Goal: Task Accomplishment & Management: Use online tool/utility

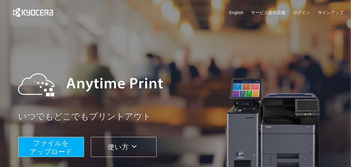
click at [62, 145] on span "ファイルを ​​アップロード" at bounding box center [51, 147] width 43 height 16
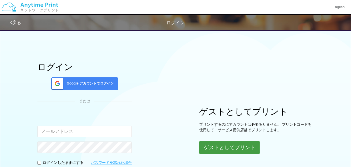
click at [245, 144] on button "ゲストとしてプリント" at bounding box center [229, 147] width 61 height 13
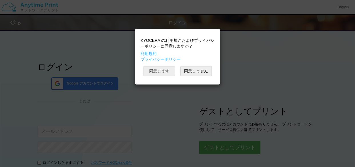
click at [164, 69] on button "同意します" at bounding box center [158, 71] width 31 height 10
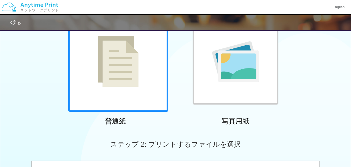
scroll to position [78, 0]
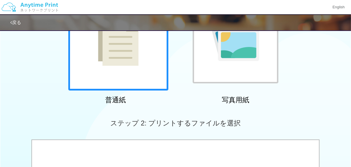
click at [131, 61] on img at bounding box center [118, 40] width 41 height 51
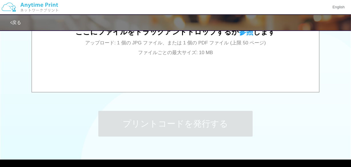
scroll to position [208, 0]
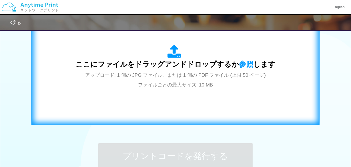
click at [183, 68] on span "ここにファイルをドラッグアンドドロップするか 参照 します" at bounding box center [175, 64] width 200 height 8
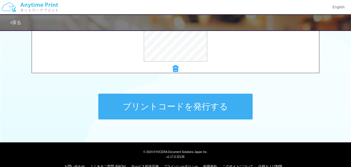
scroll to position [260, 0]
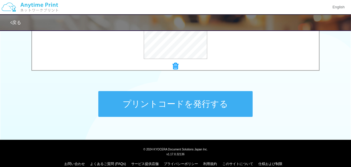
click at [223, 109] on button "プリントコードを発行する" at bounding box center [175, 104] width 154 height 26
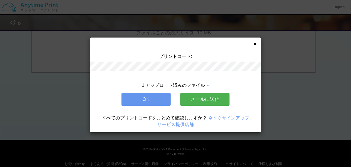
scroll to position [0, 0]
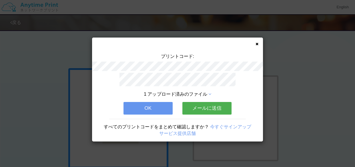
click at [161, 103] on button "OK" at bounding box center [147, 108] width 49 height 13
